Goal: Share content

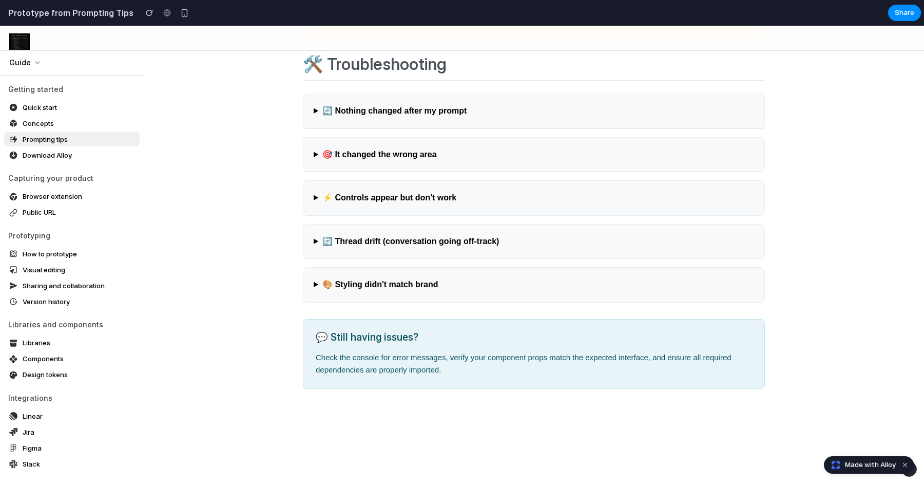
scroll to position [277, 0]
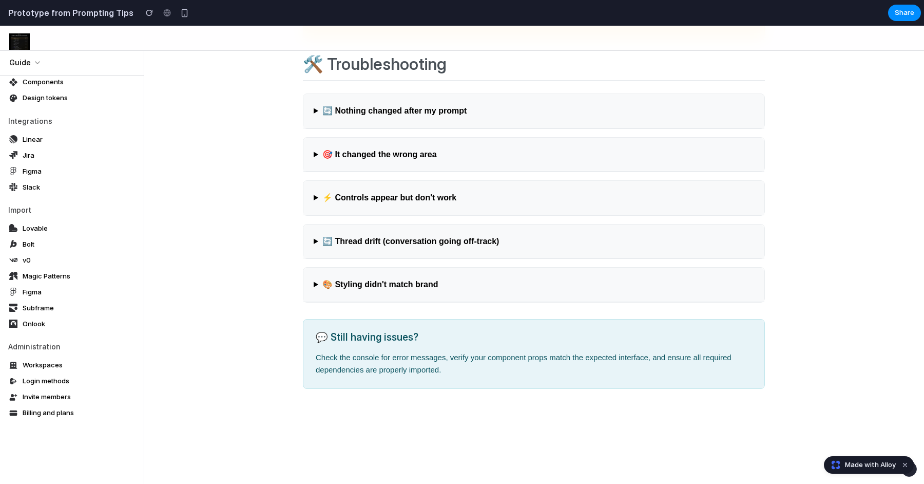
click at [55, 356] on li "Administration Workspaces Login methods Invite members Billing and plans" at bounding box center [71, 380] width 127 height 79
click at [55, 369] on span "Workspaces" at bounding box center [43, 364] width 40 height 11
click at [58, 385] on span "Login methods" at bounding box center [46, 380] width 47 height 11
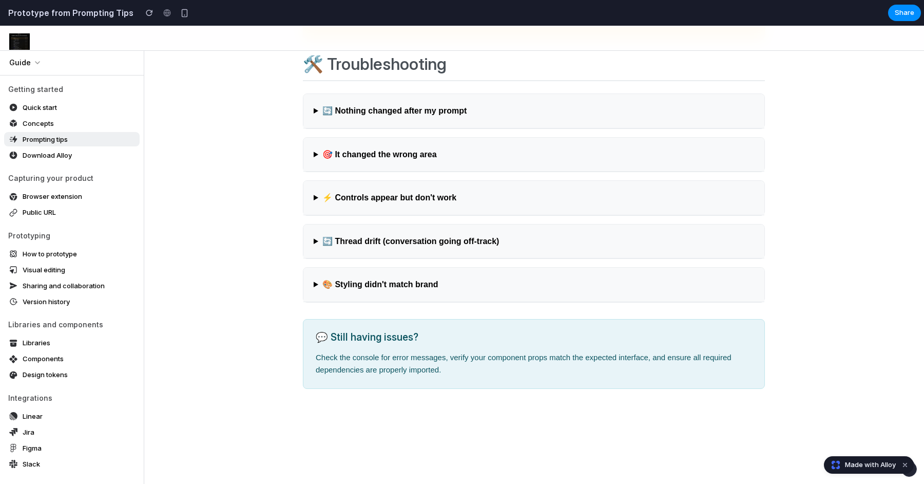
click at [59, 157] on span "Download Alloy" at bounding box center [47, 155] width 49 height 11
click at [160, 16] on div at bounding box center [166, 12] width 15 height 15
click at [159, 15] on div at bounding box center [166, 12] width 15 height 15
click at [180, 16] on div "button" at bounding box center [184, 13] width 9 height 9
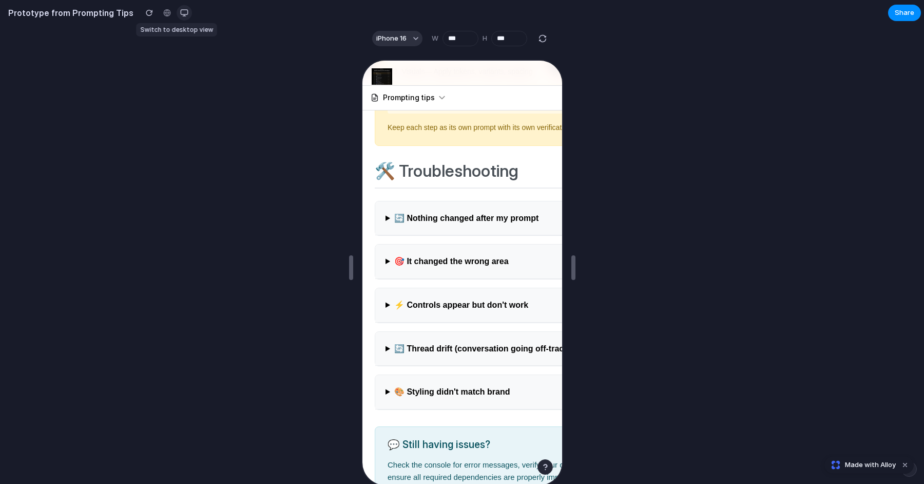
scroll to position [3631, 0]
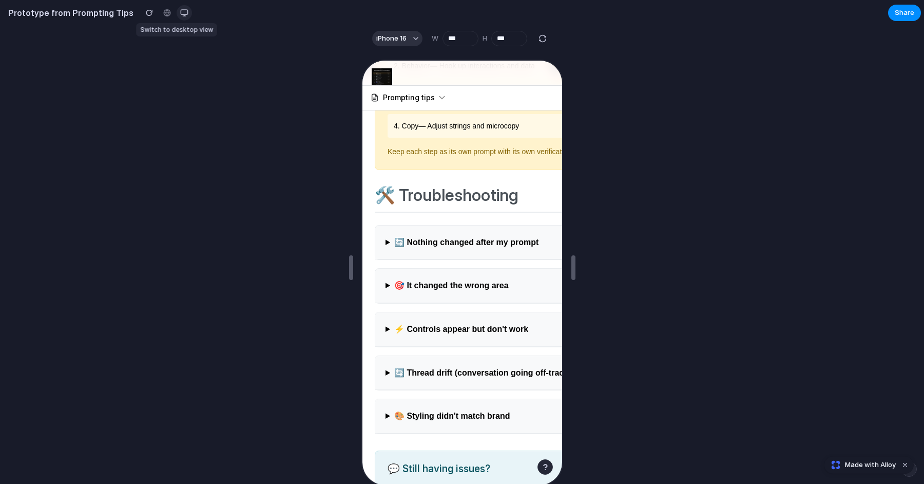
click at [180, 16] on div "button" at bounding box center [184, 13] width 8 height 8
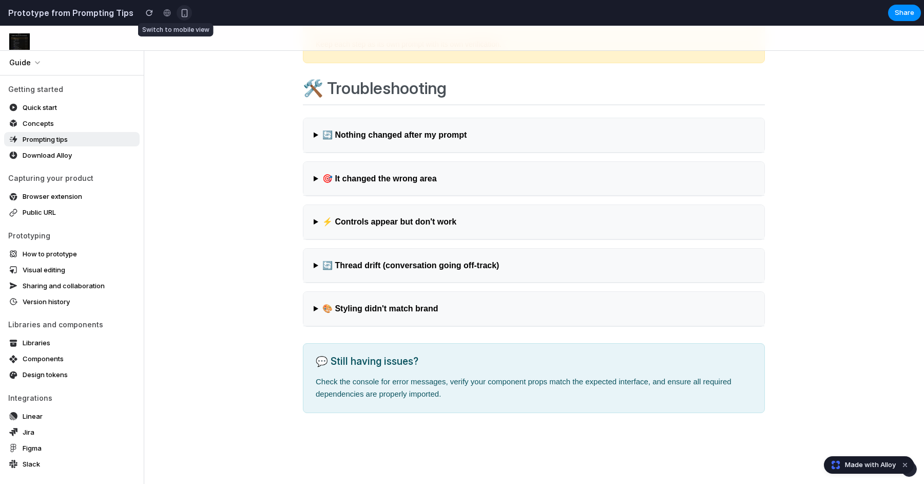
scroll to position [3595, 0]
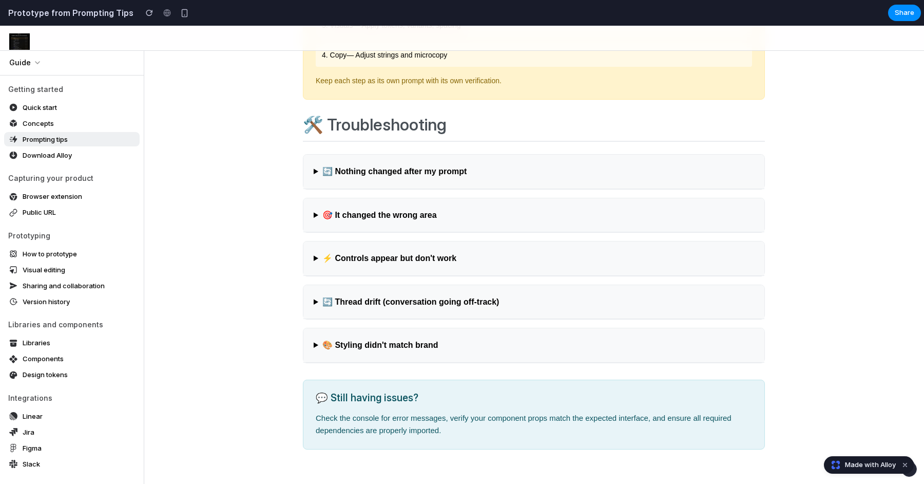
click at [28, 61] on span "Guide" at bounding box center [20, 62] width 22 height 11
click at [19, 37] on img at bounding box center [19, 41] width 21 height 16
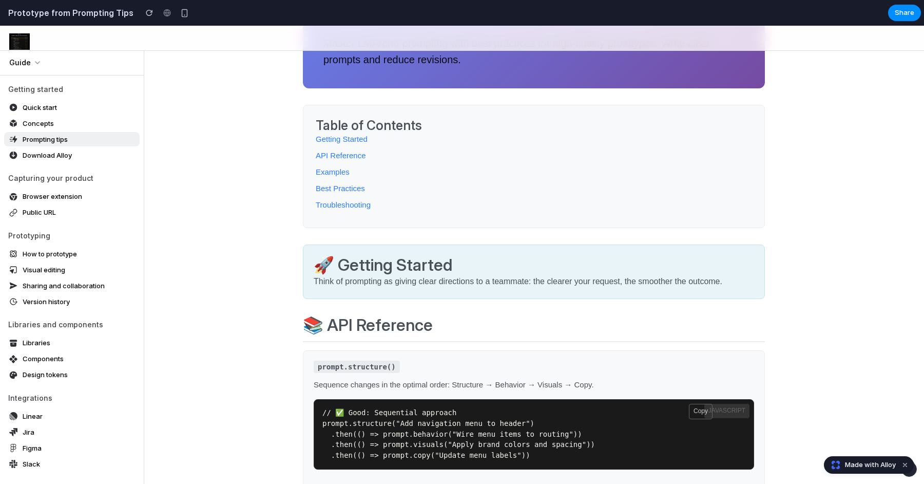
scroll to position [0, 0]
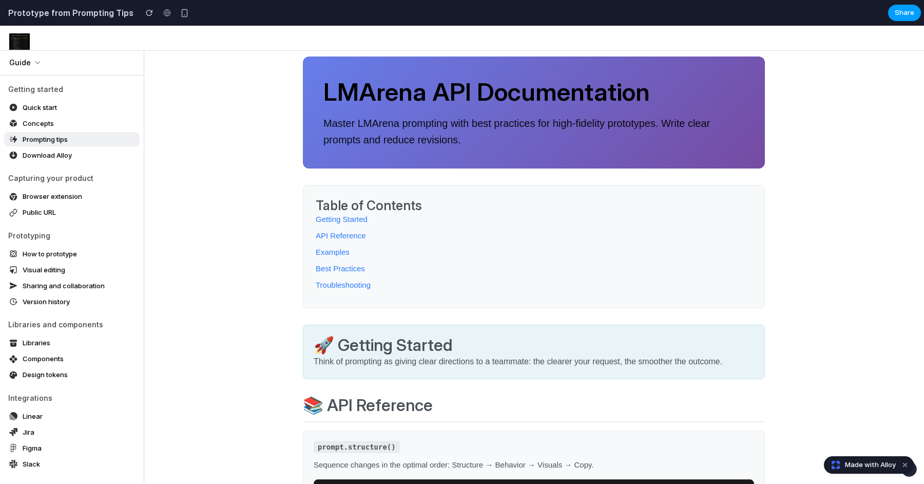
click at [914, 10] on button "Share" at bounding box center [904, 13] width 33 height 16
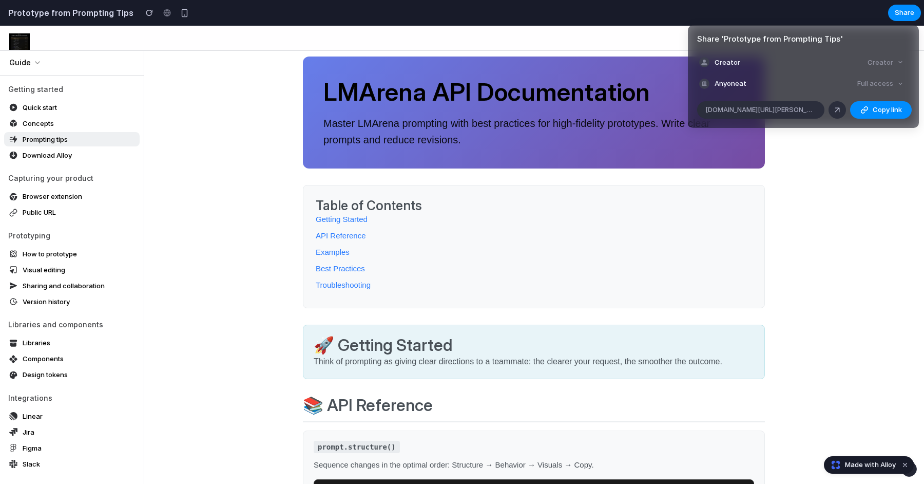
click at [820, 24] on div "Share ' Prototype from Prompting Tips ' Creator Creator Anyone at Full access […" at bounding box center [462, 242] width 924 height 484
